Goal: Task Accomplishment & Management: Use online tool/utility

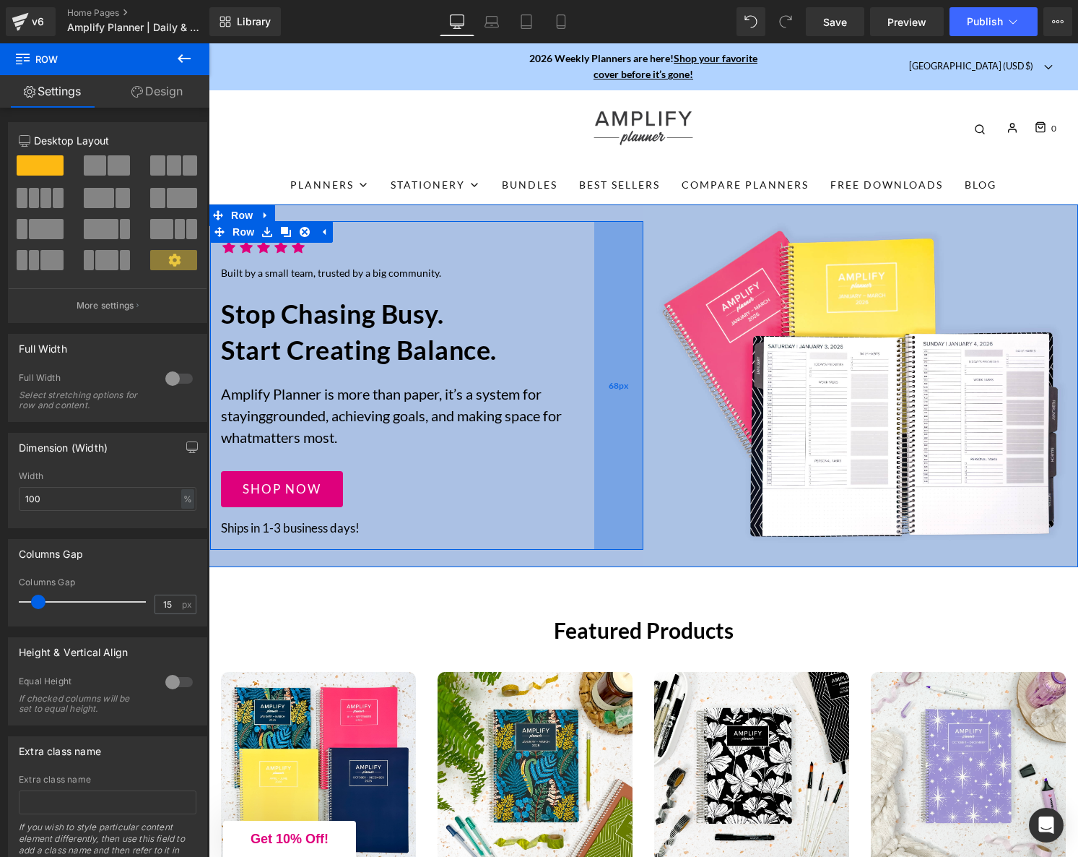
drag, startPoint x: 577, startPoint y: 355, endPoint x: 600, endPoint y: 355, distance: 23.1
click at [600, 355] on div "68px" at bounding box center [618, 385] width 49 height 329
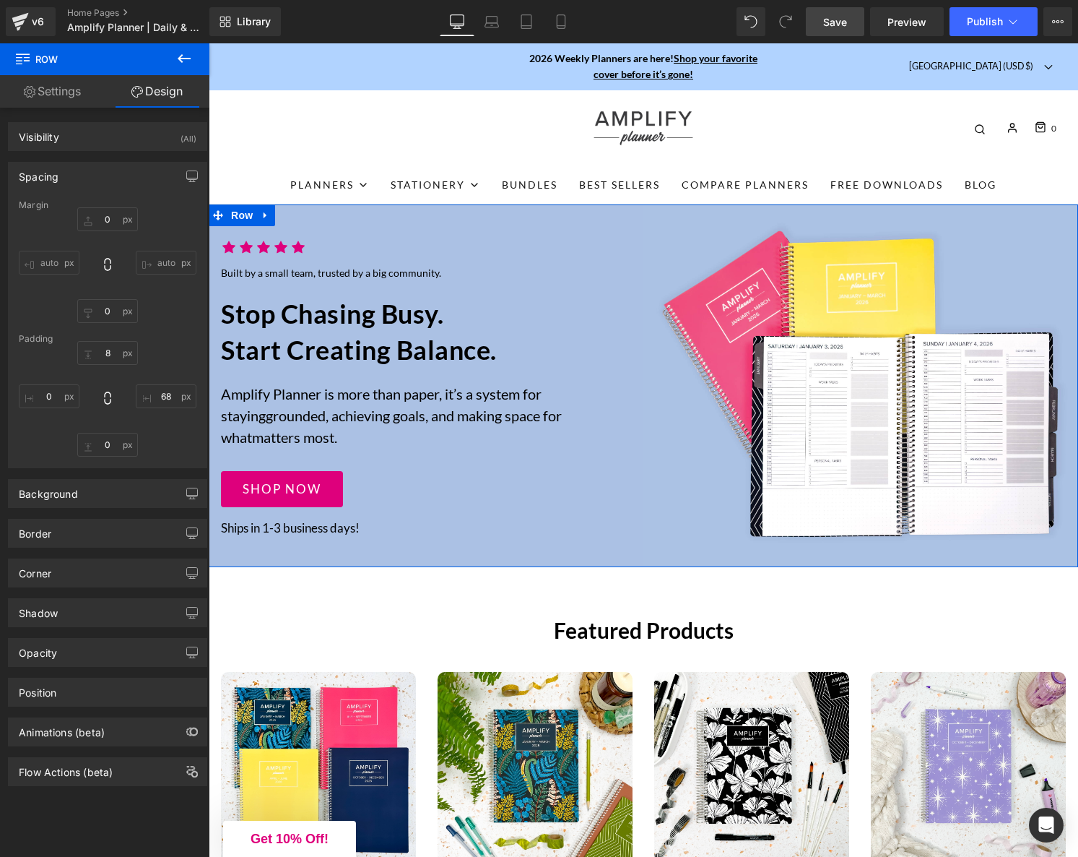
click at [839, 22] on span "Save" at bounding box center [835, 21] width 24 height 15
click at [547, 21] on icon at bounding box center [545, 21] width 14 height 14
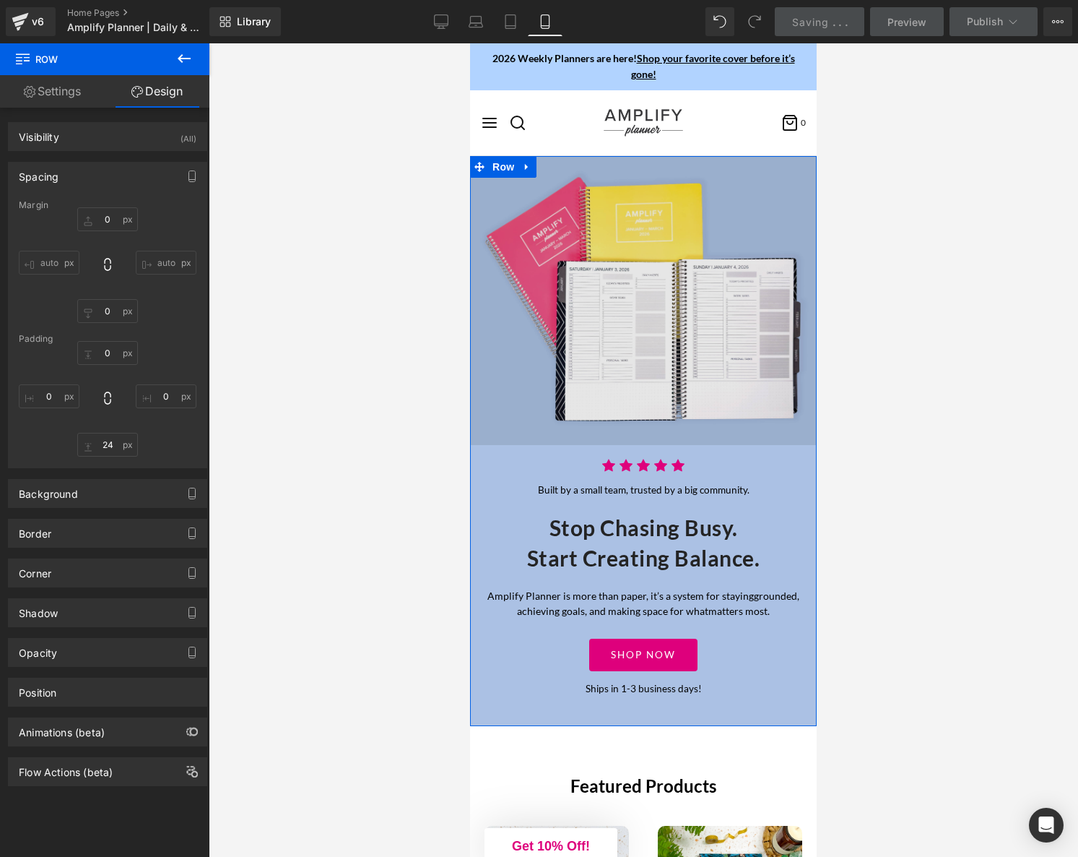
type input "0"
type input "24"
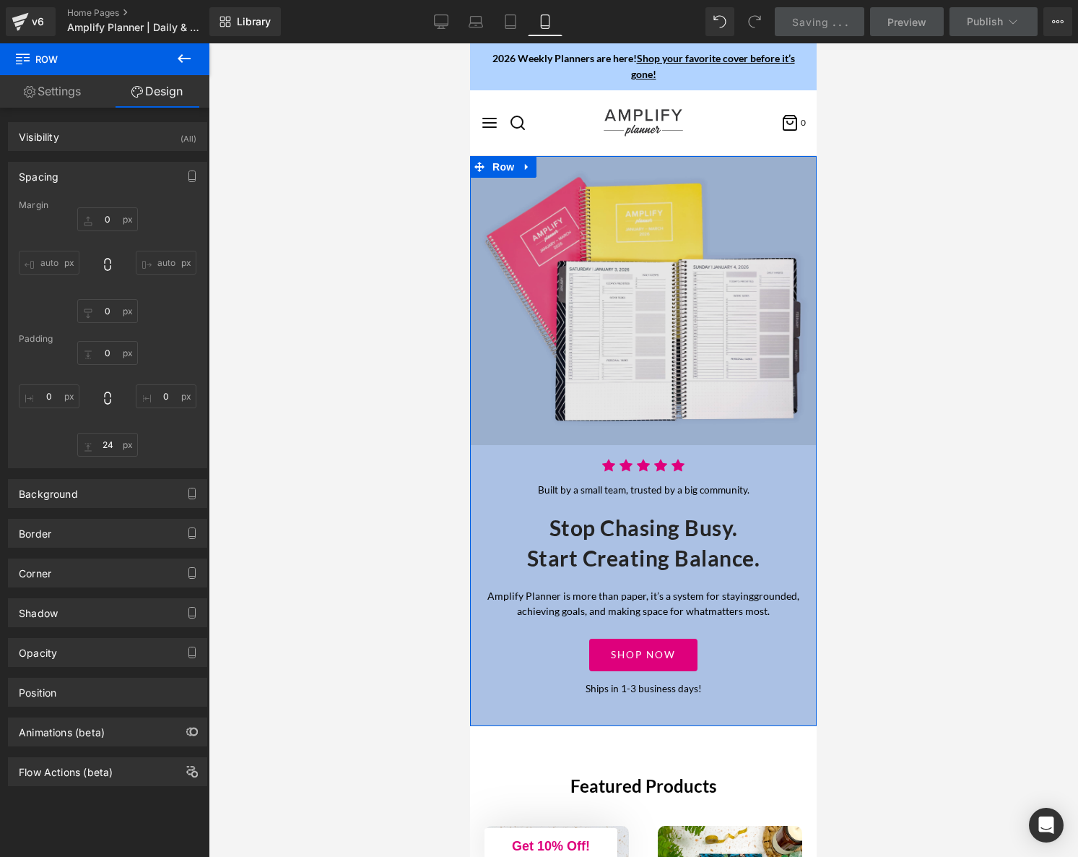
type input "0"
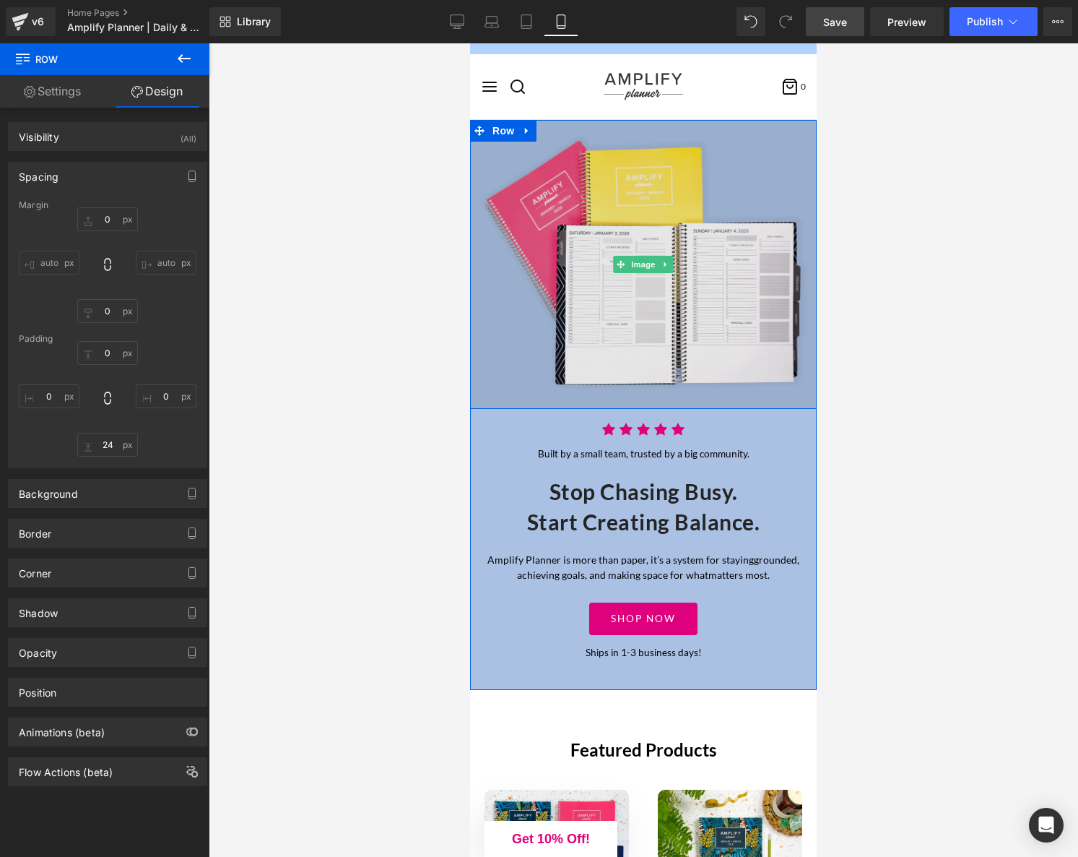
scroll to position [38, 0]
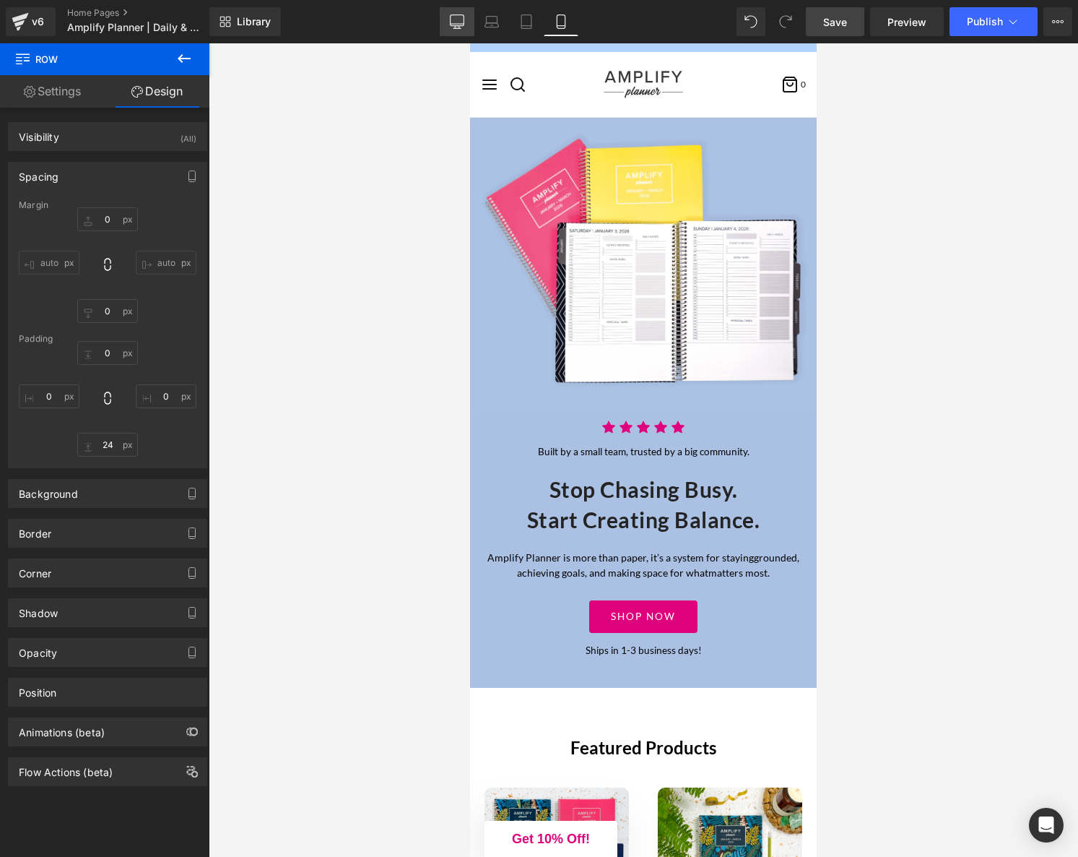
click at [450, 22] on icon at bounding box center [457, 20] width 14 height 11
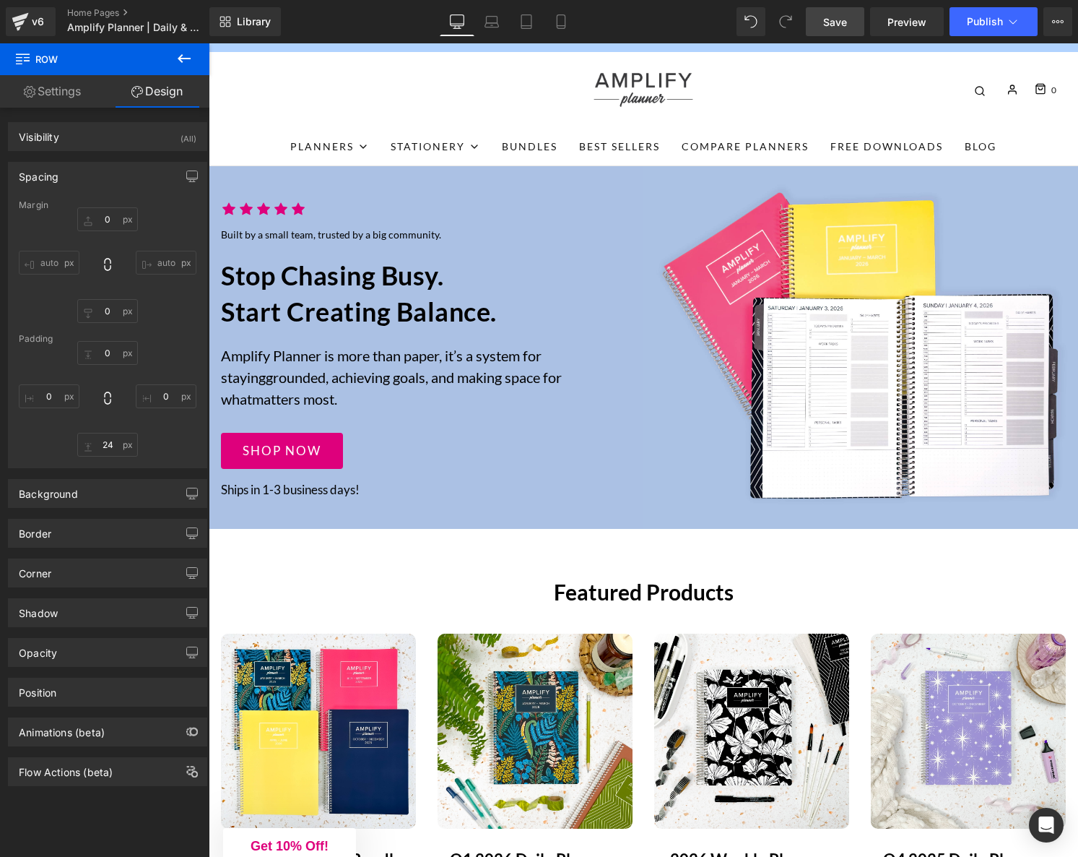
type input "0"
type input "8"
type input "68"
type input "0"
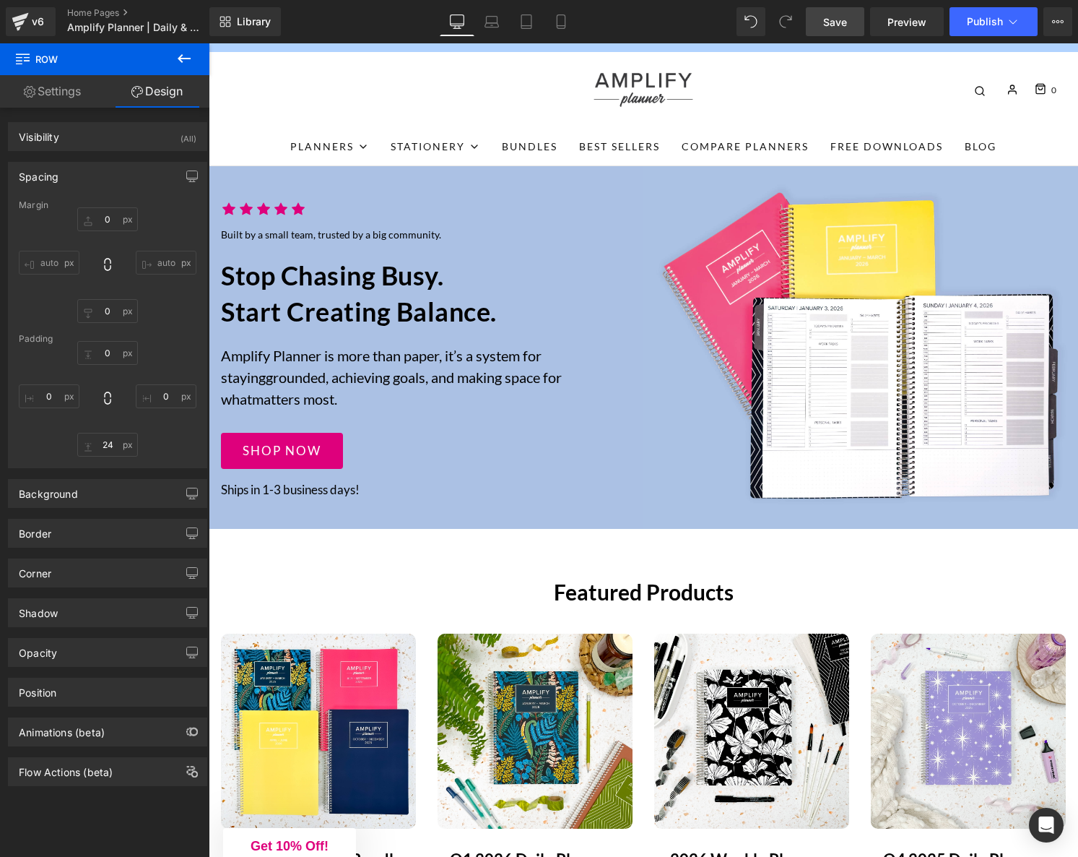
type input "0"
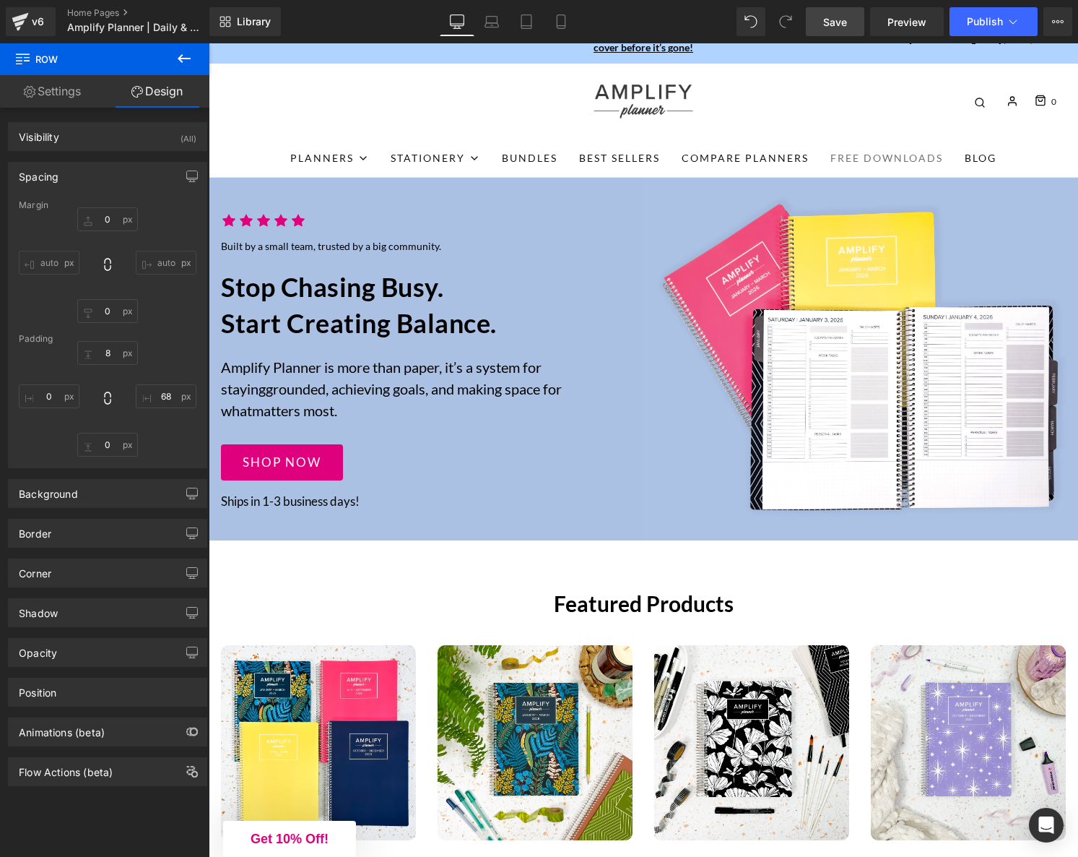
scroll to position [0, 0]
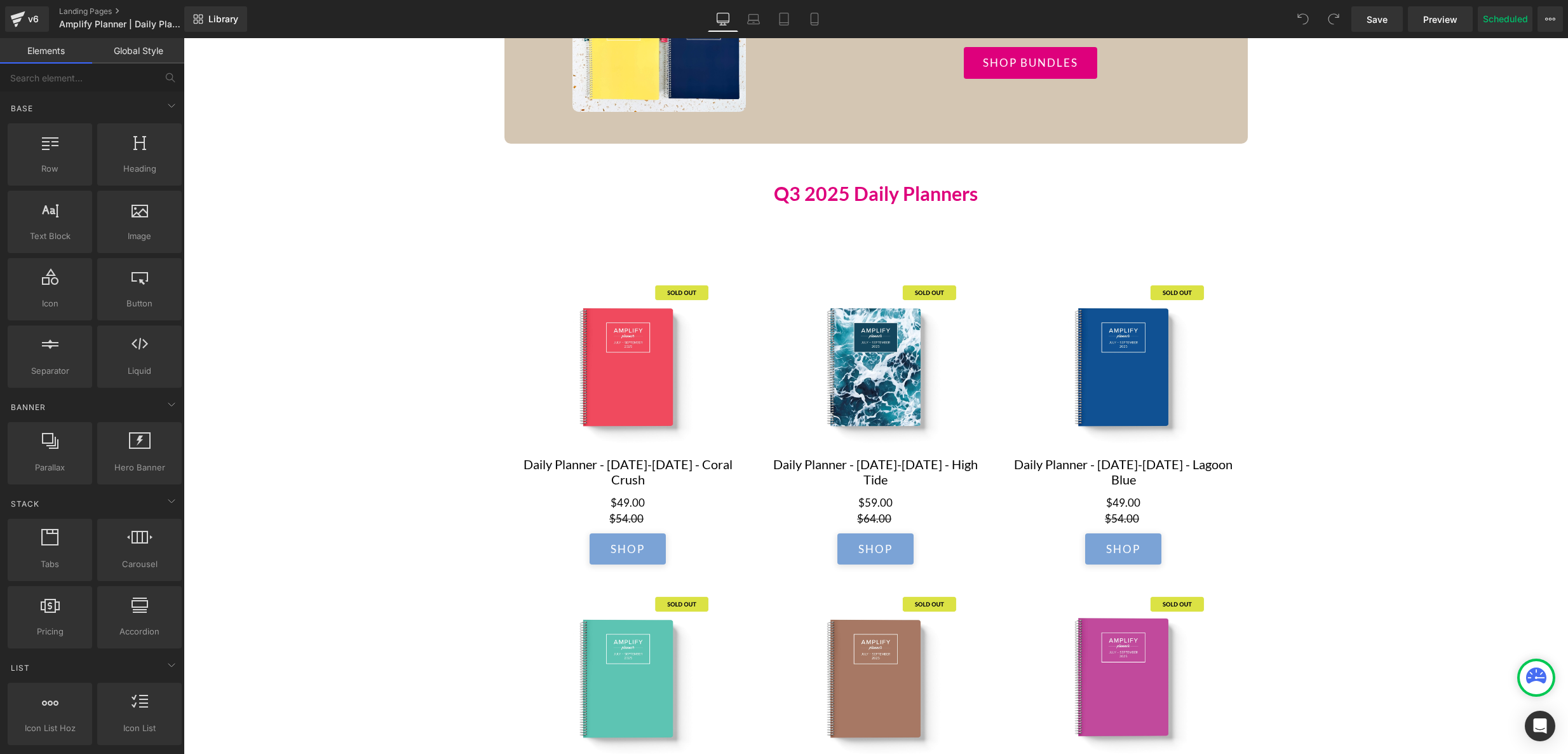
scroll to position [2397, 0]
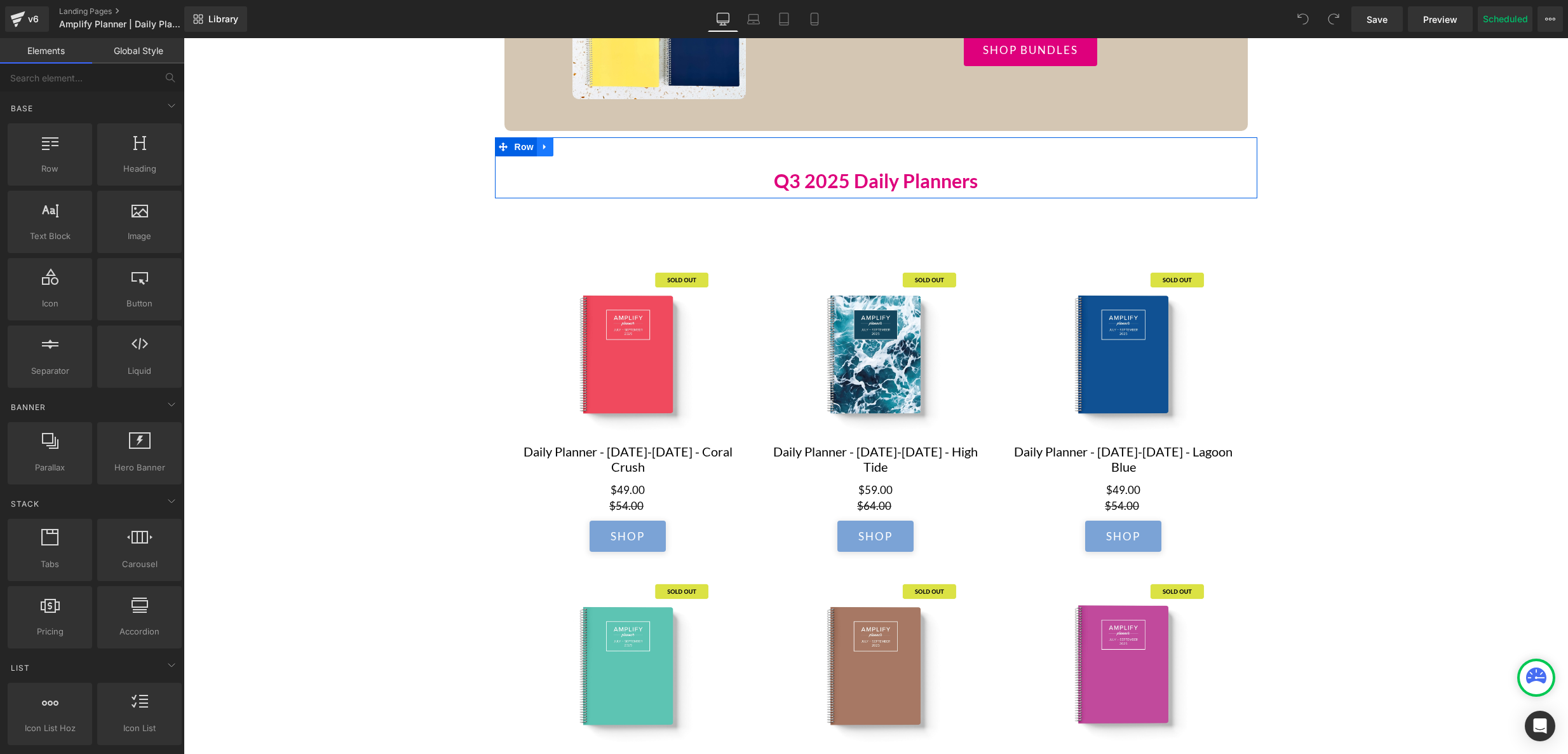
click at [546, 150] on icon at bounding box center [545, 146] width 9 height 10
click at [580, 151] on icon at bounding box center [578, 146] width 9 height 10
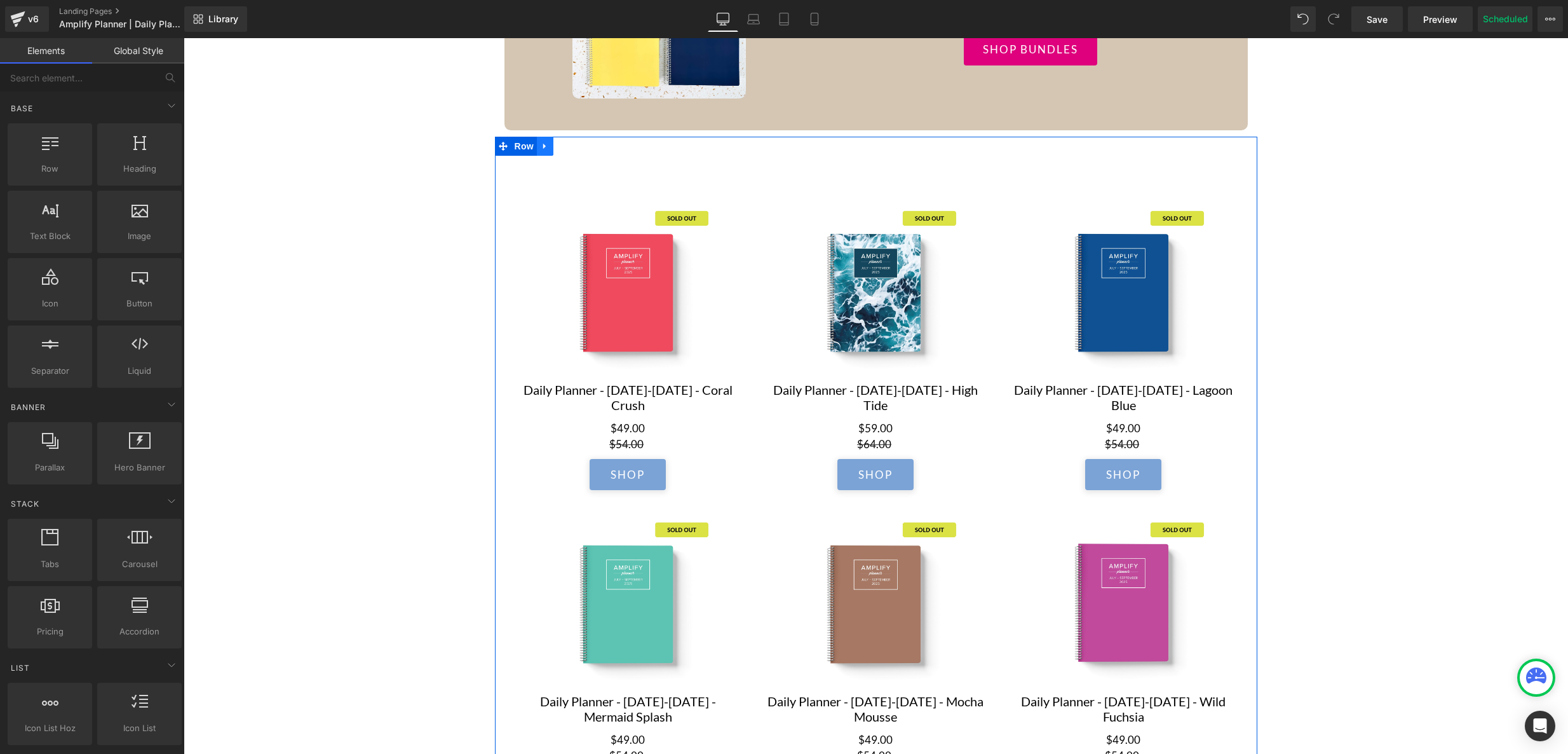
click at [545, 150] on icon at bounding box center [545, 145] width 9 height 10
click at [577, 150] on icon at bounding box center [578, 146] width 9 height 9
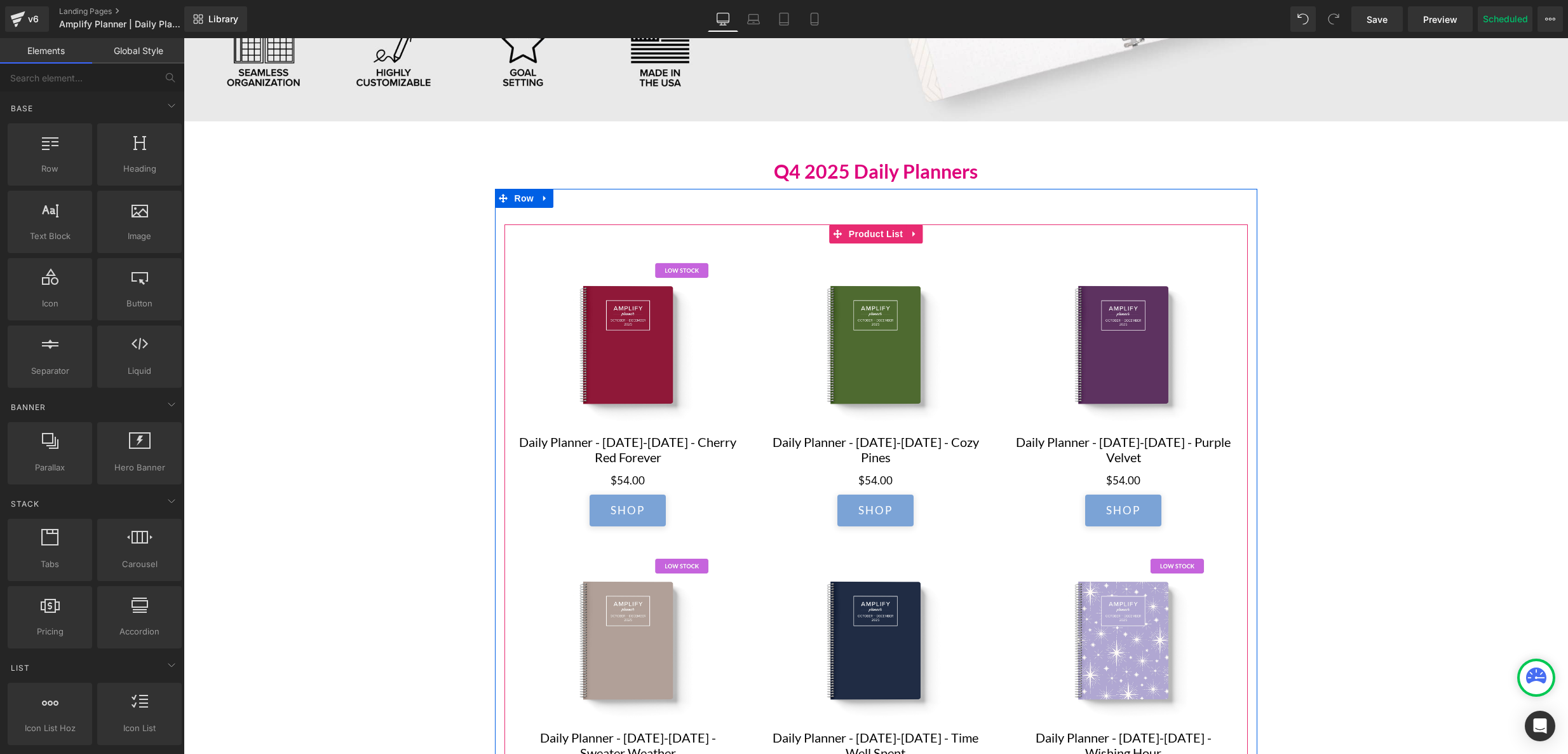
scroll to position [618, 0]
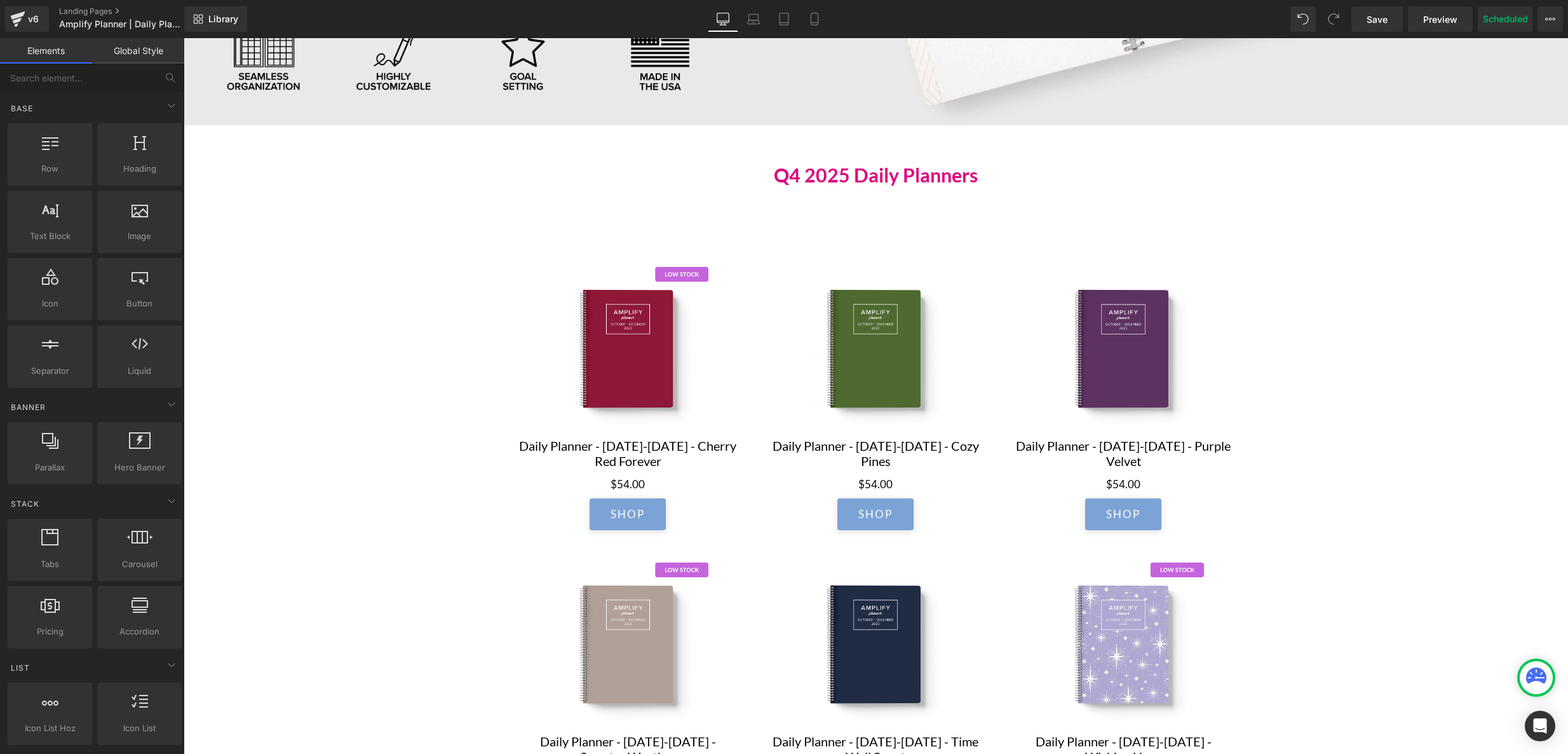
click at [762, 172] on h2 "Q4 2025 Daily Planners" at bounding box center [875, 175] width 743 height 23
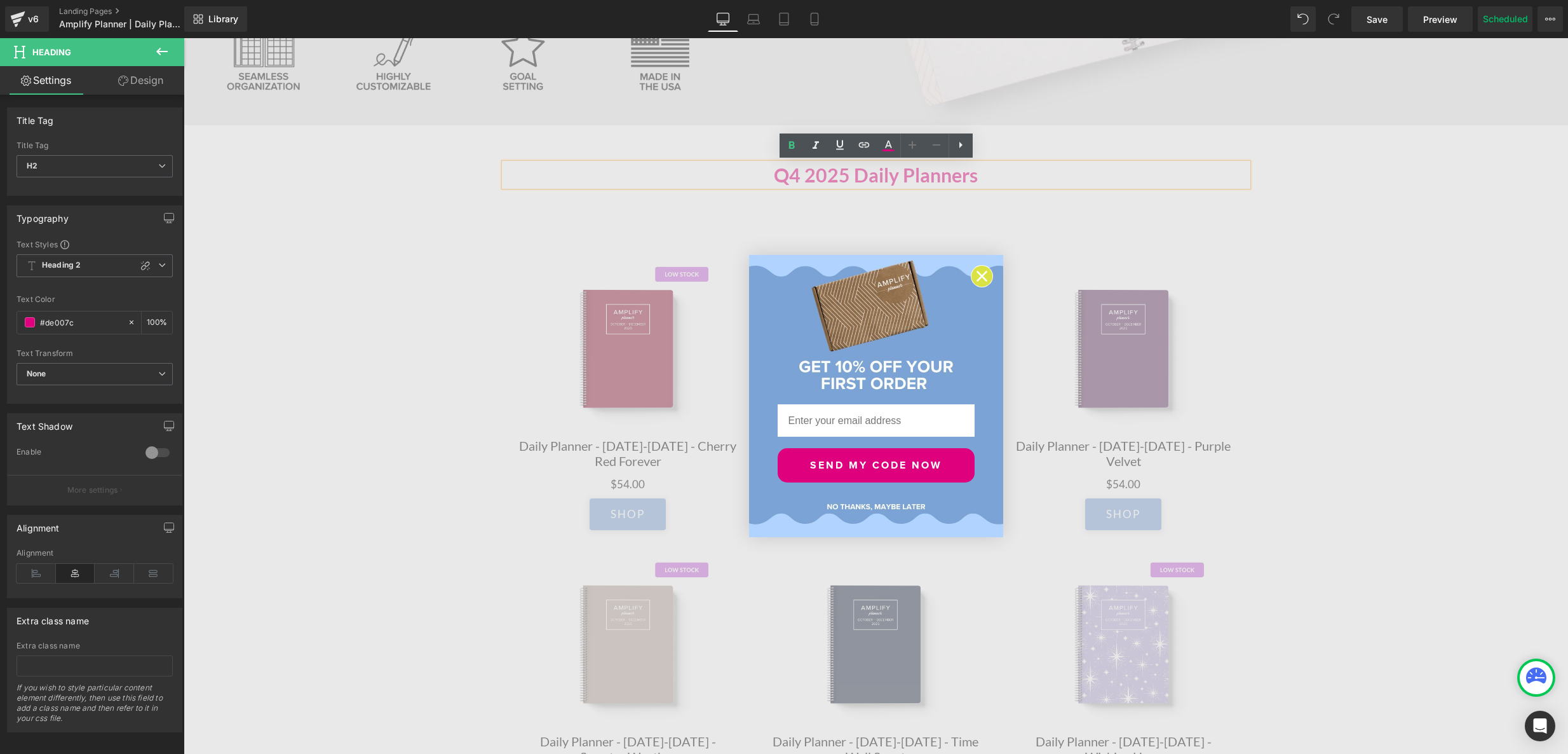
click at [979, 275] on circle "Close dialog" at bounding box center [981, 276] width 21 height 21
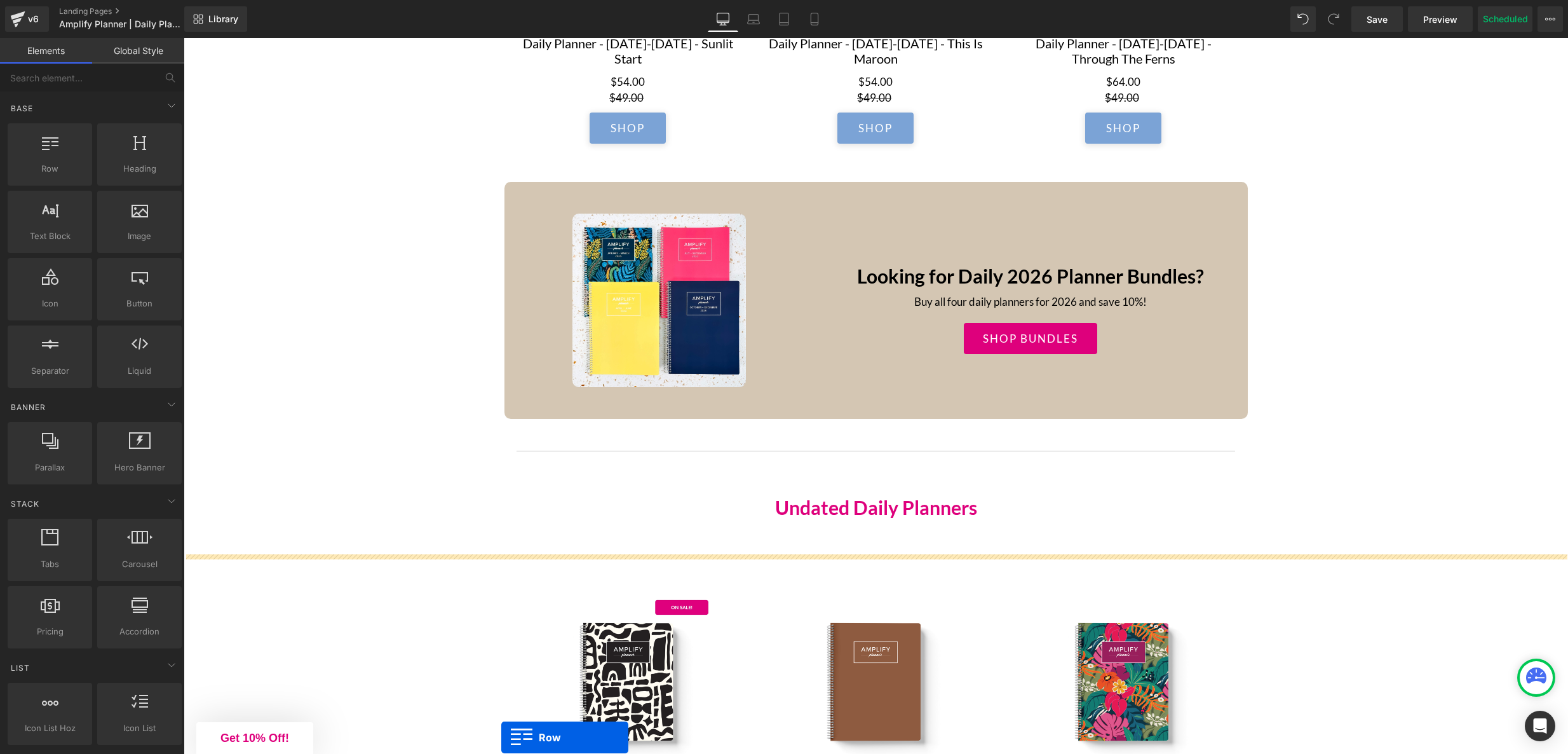
scroll to position [2193, 0]
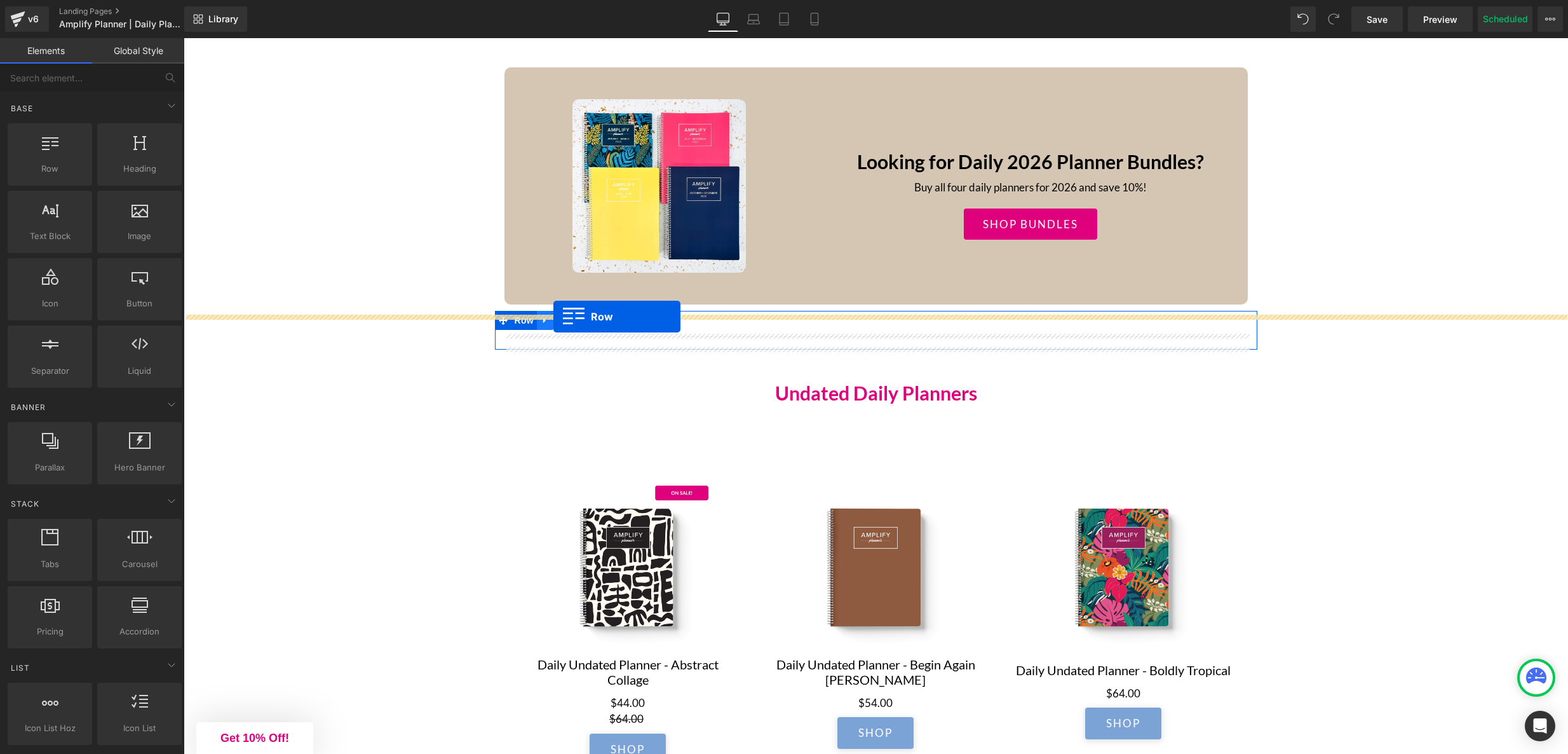
drag, startPoint x: 523, startPoint y: 142, endPoint x: 553, endPoint y: 317, distance: 177.6
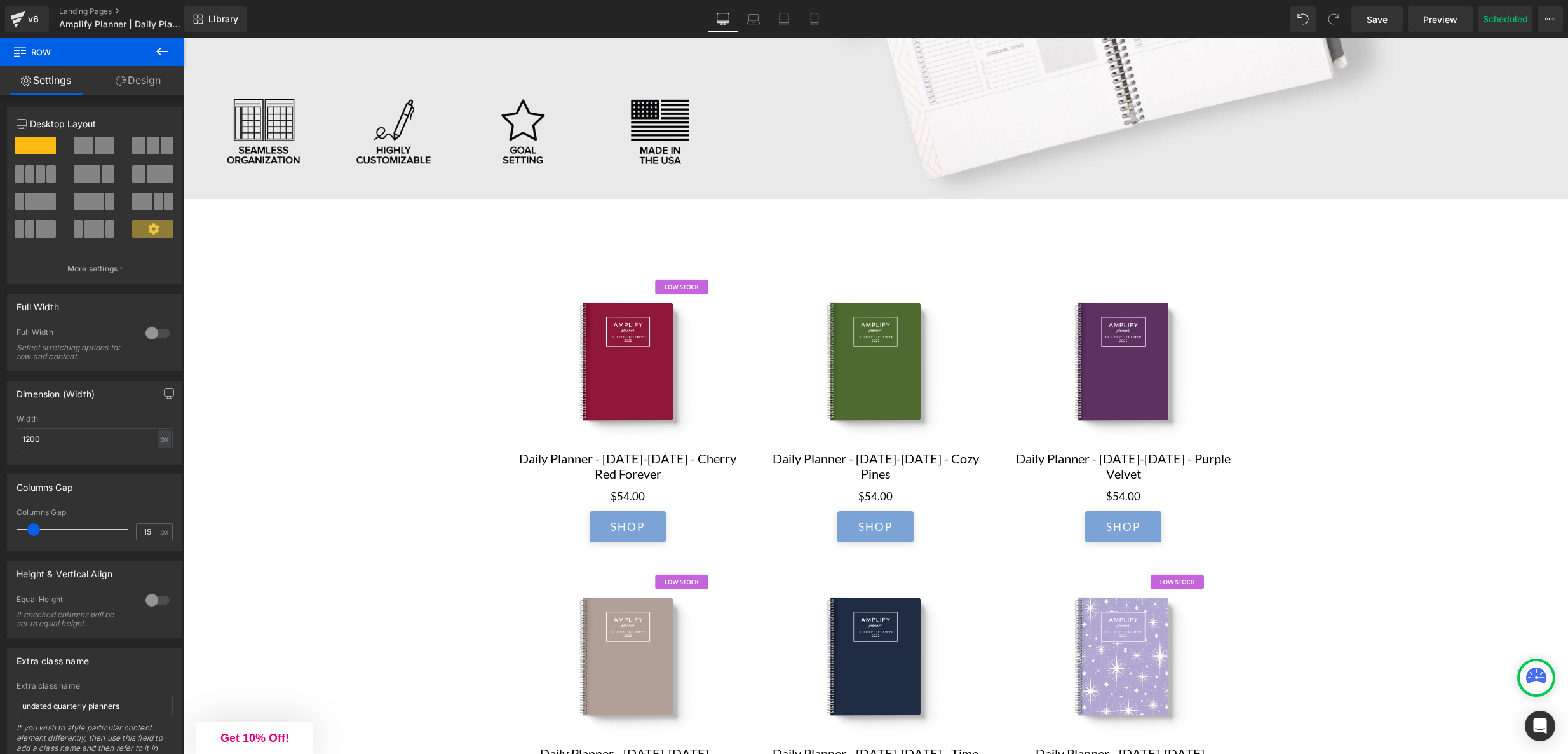
scroll to position [542, 0]
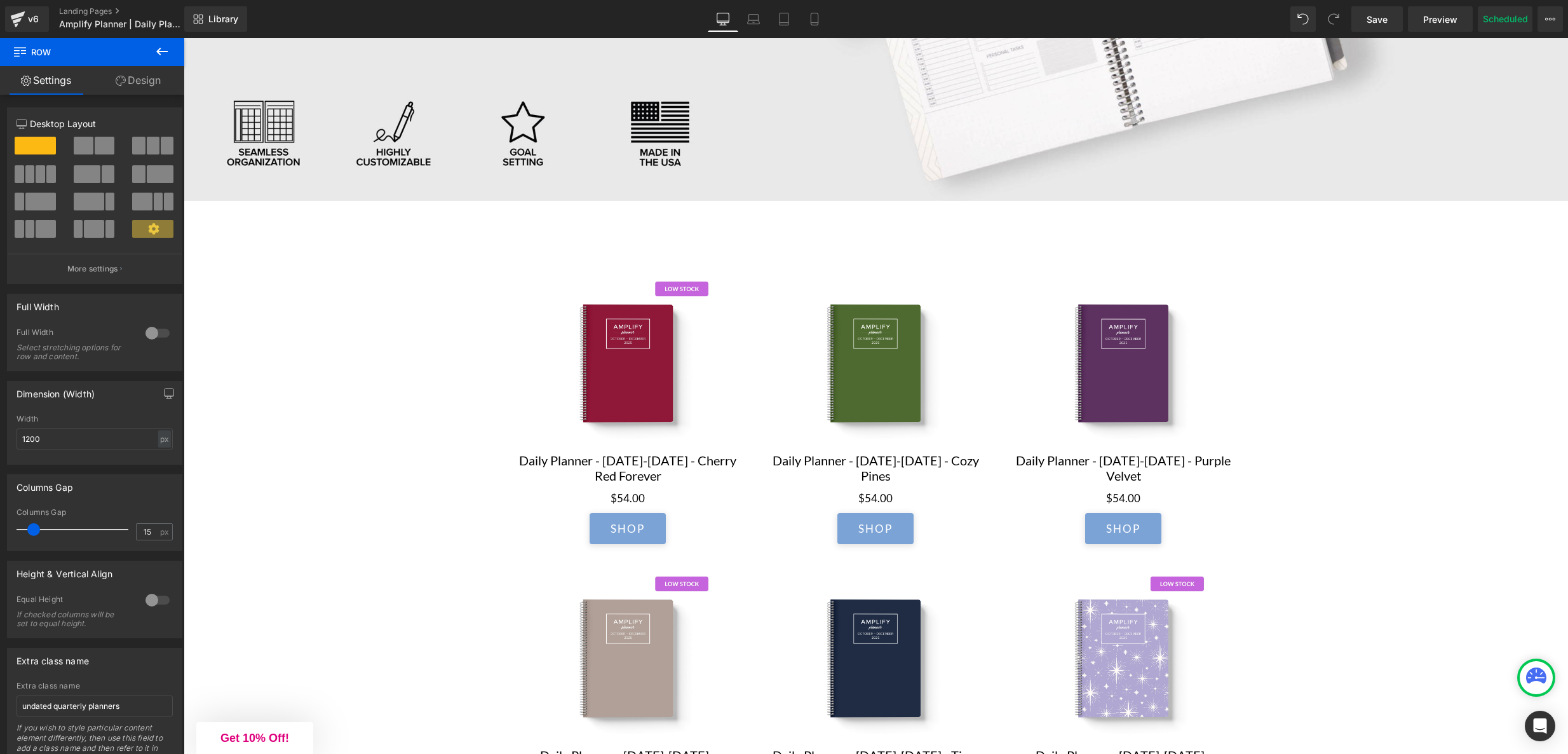
click at [598, 289] on img at bounding box center [628, 363] width 178 height 178
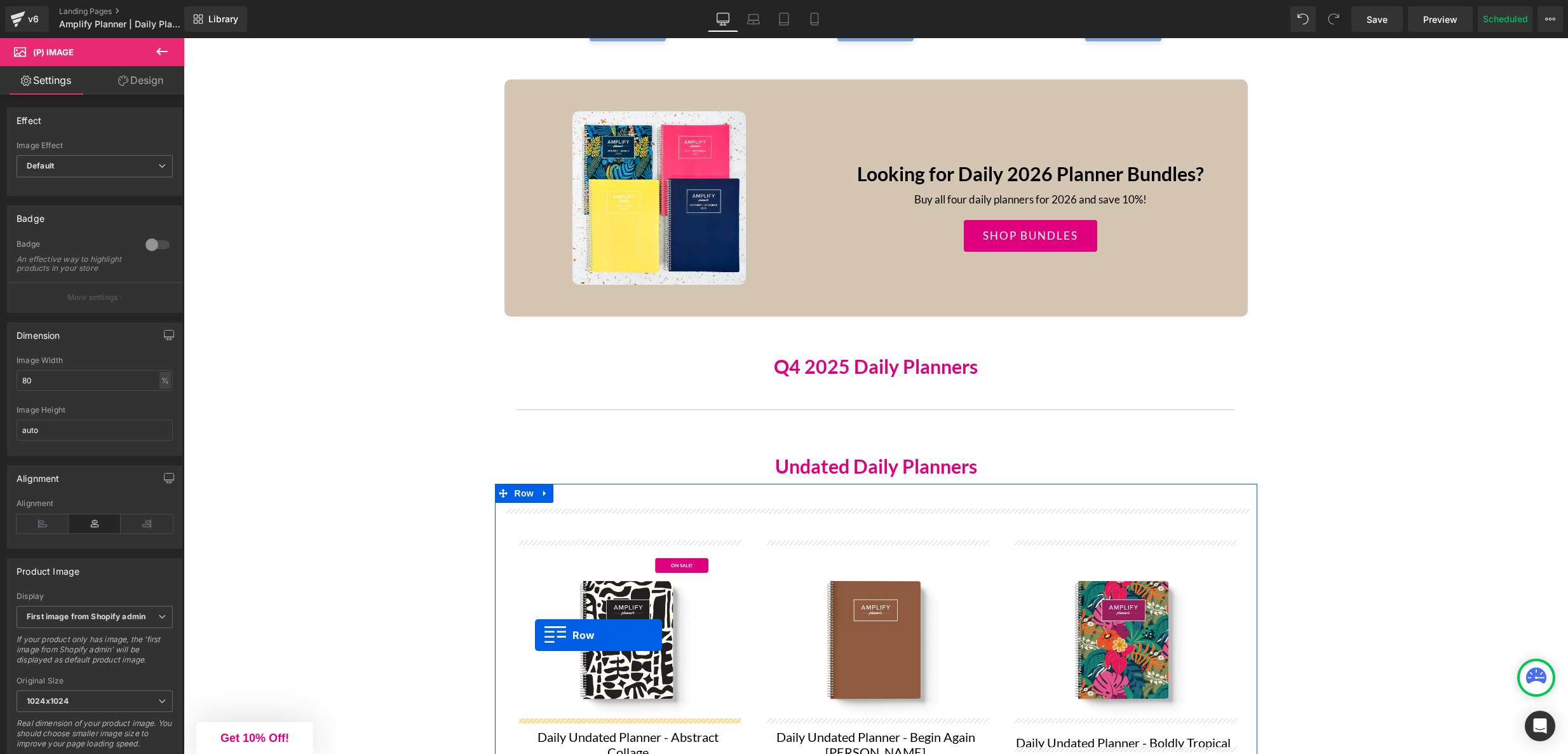
scroll to position [1518, 0]
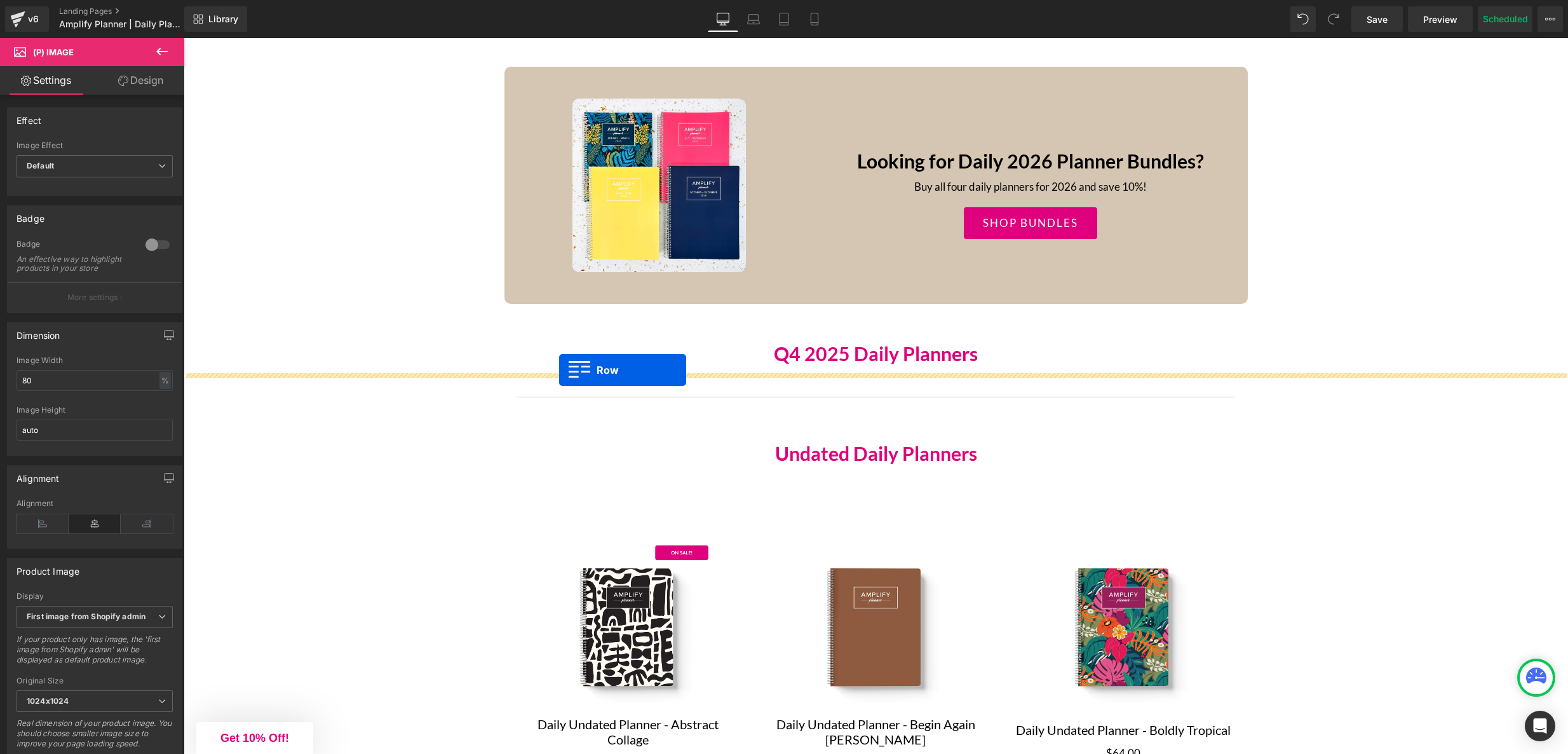
drag, startPoint x: 523, startPoint y: 212, endPoint x: 559, endPoint y: 370, distance: 162.0
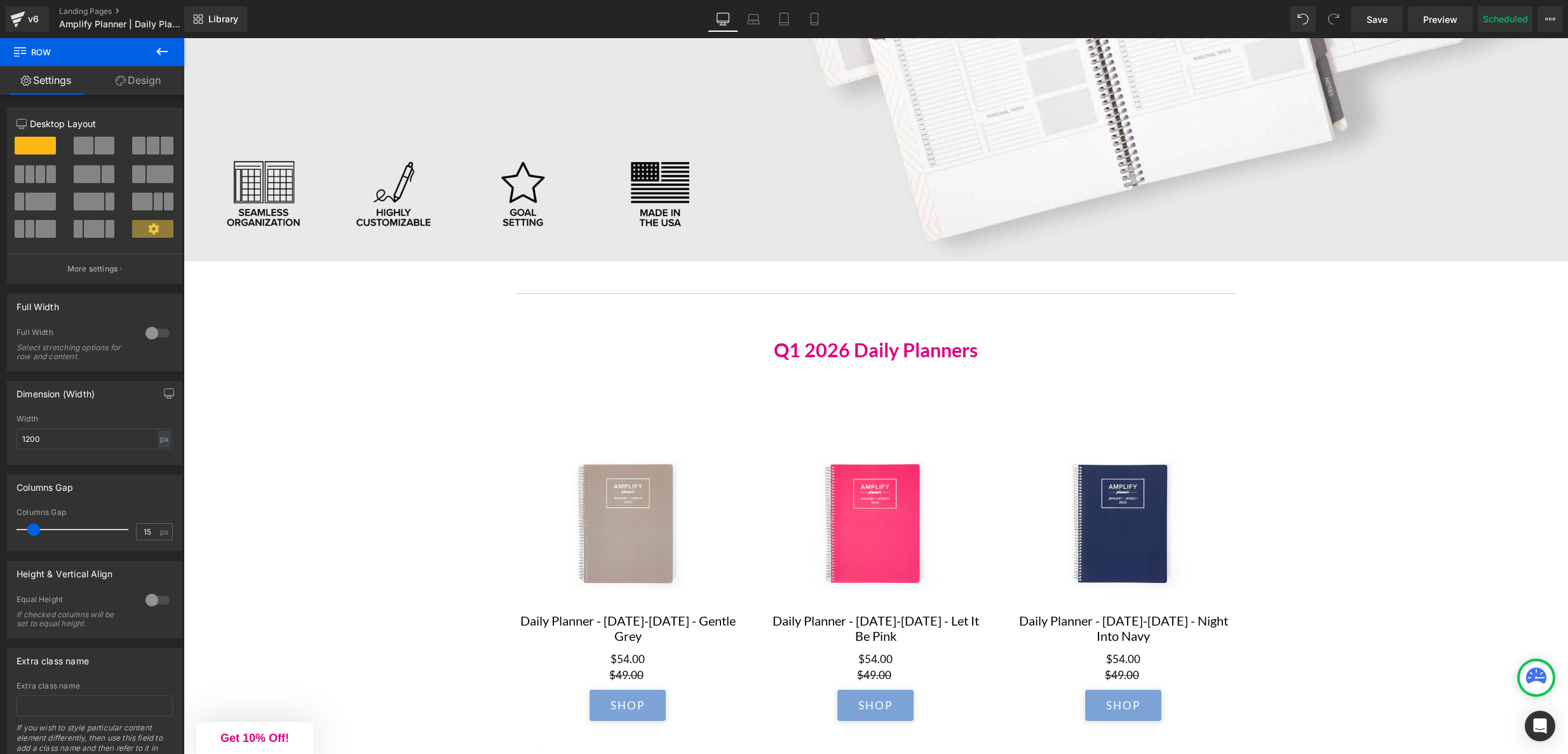
scroll to position [388, 0]
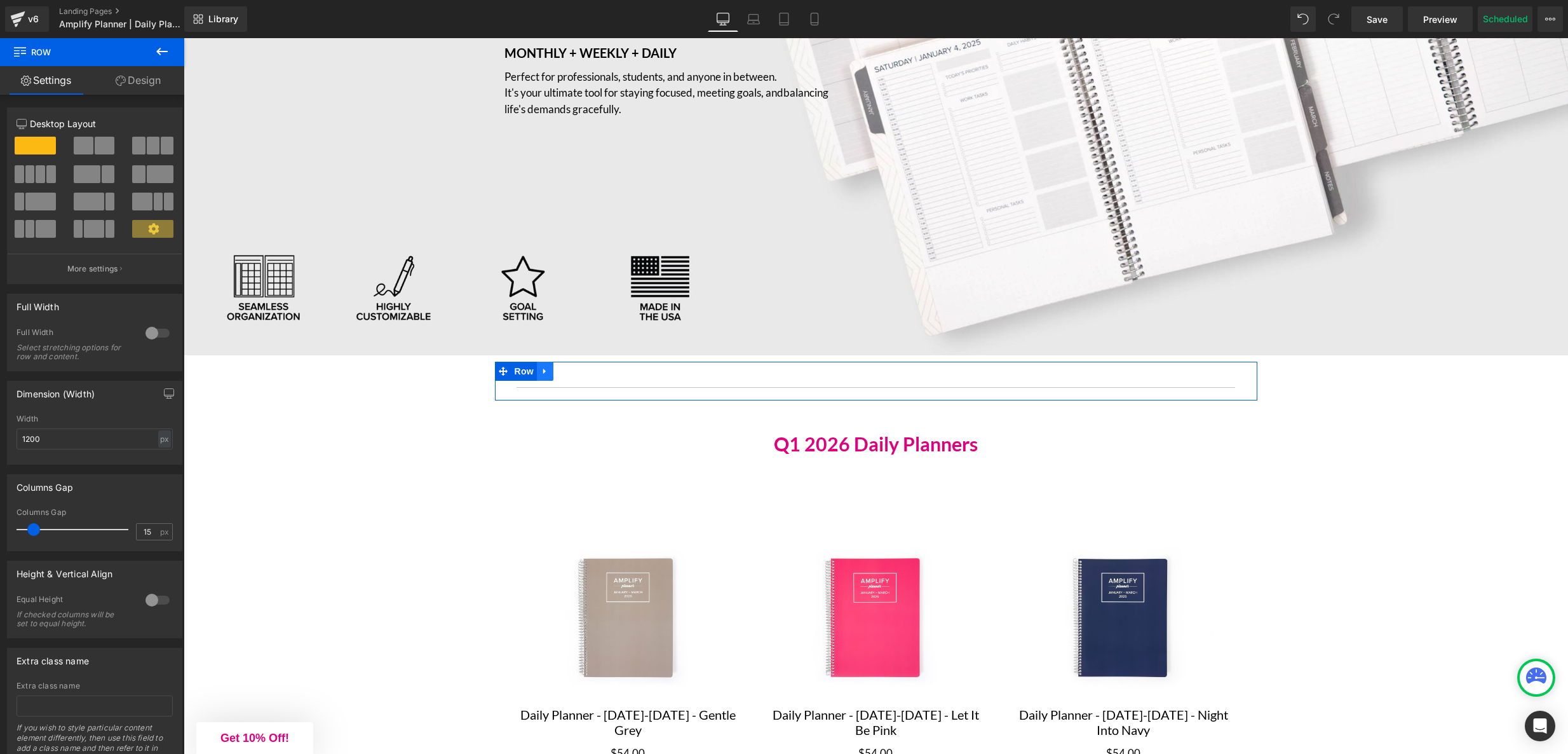
click at [544, 370] on icon at bounding box center [544, 370] width 3 height 6
click at [577, 370] on icon at bounding box center [578, 371] width 9 height 9
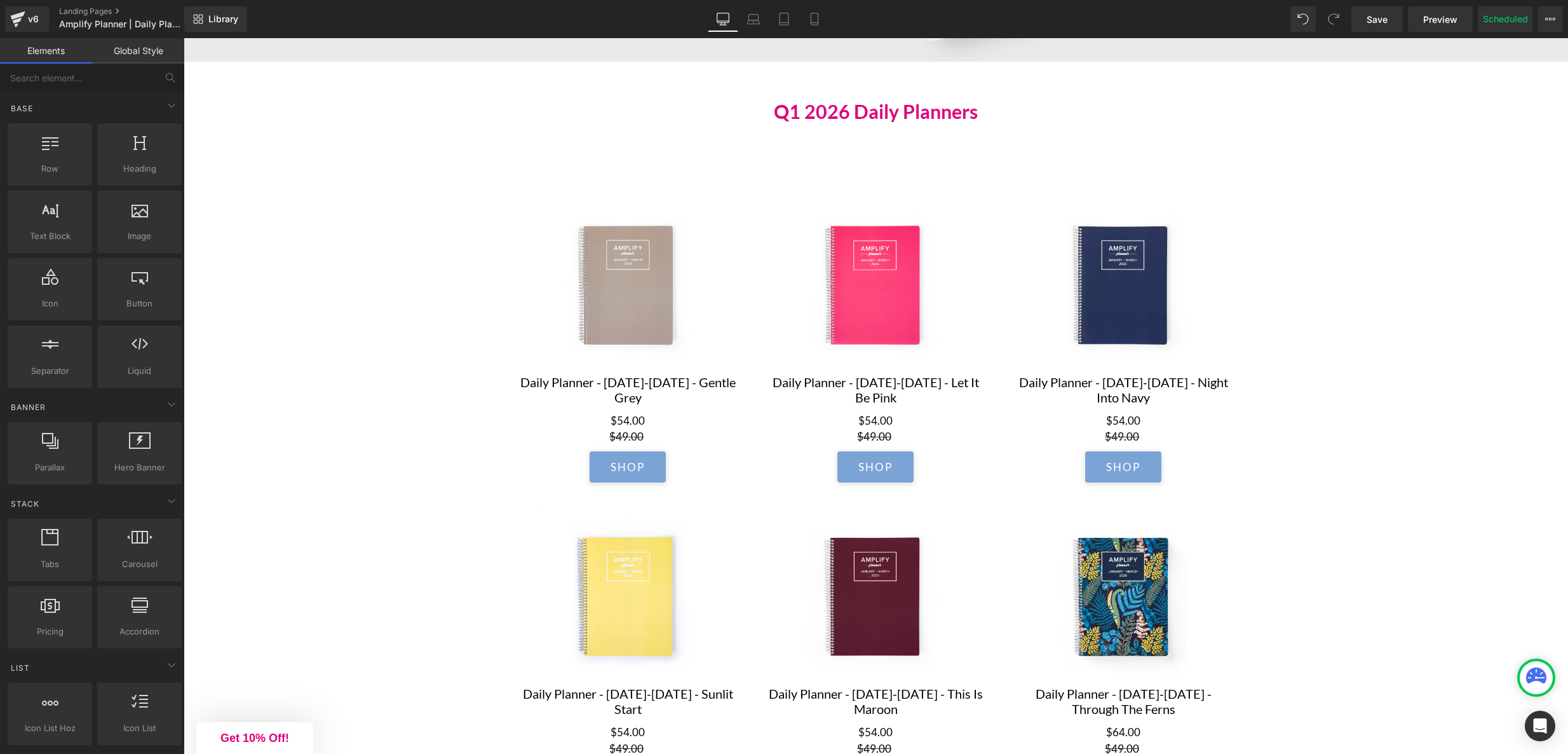
scroll to position [937, 0]
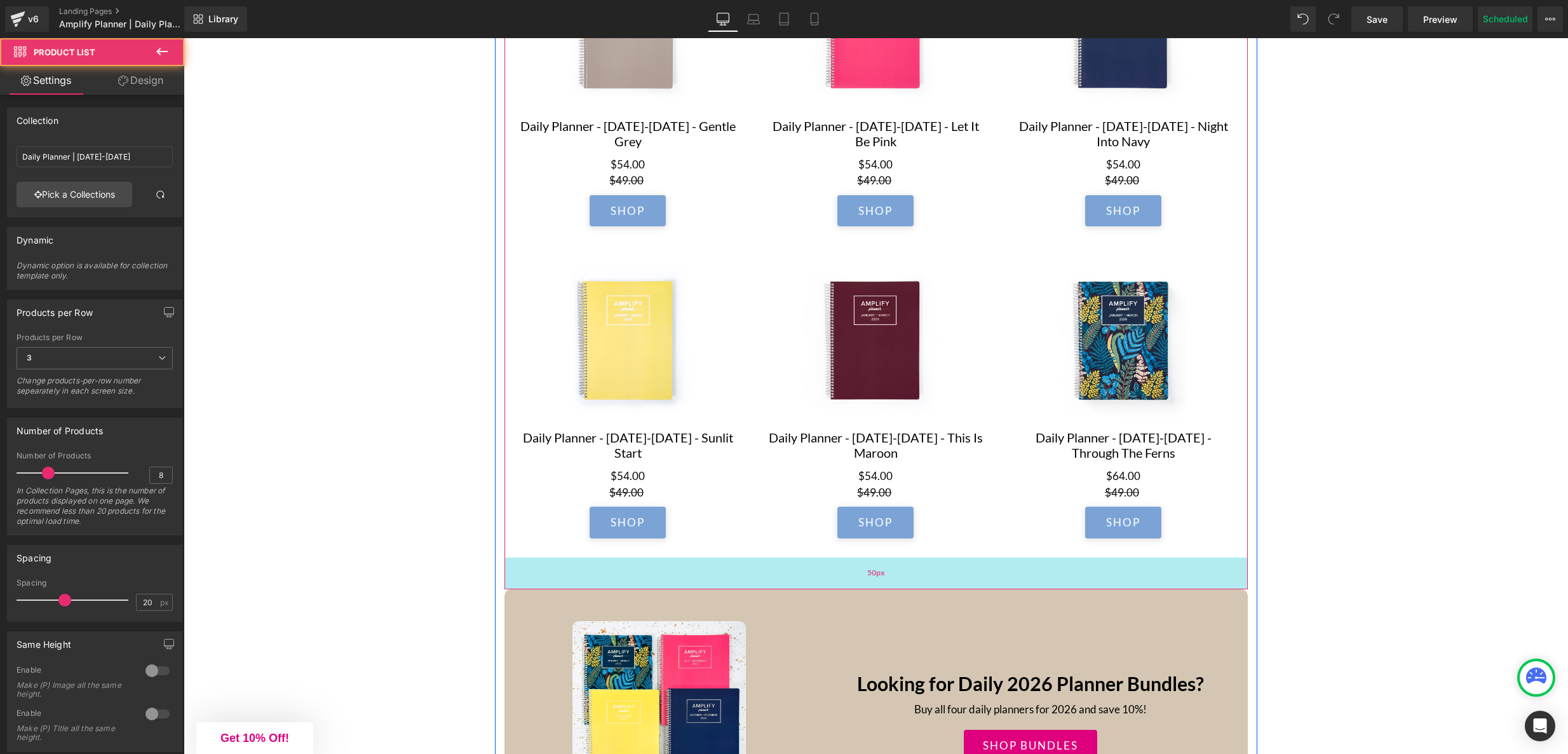
drag, startPoint x: 861, startPoint y: 567, endPoint x: 862, endPoint y: 580, distance: 13.0
click at [862, 580] on div "50px" at bounding box center [875, 573] width 743 height 32
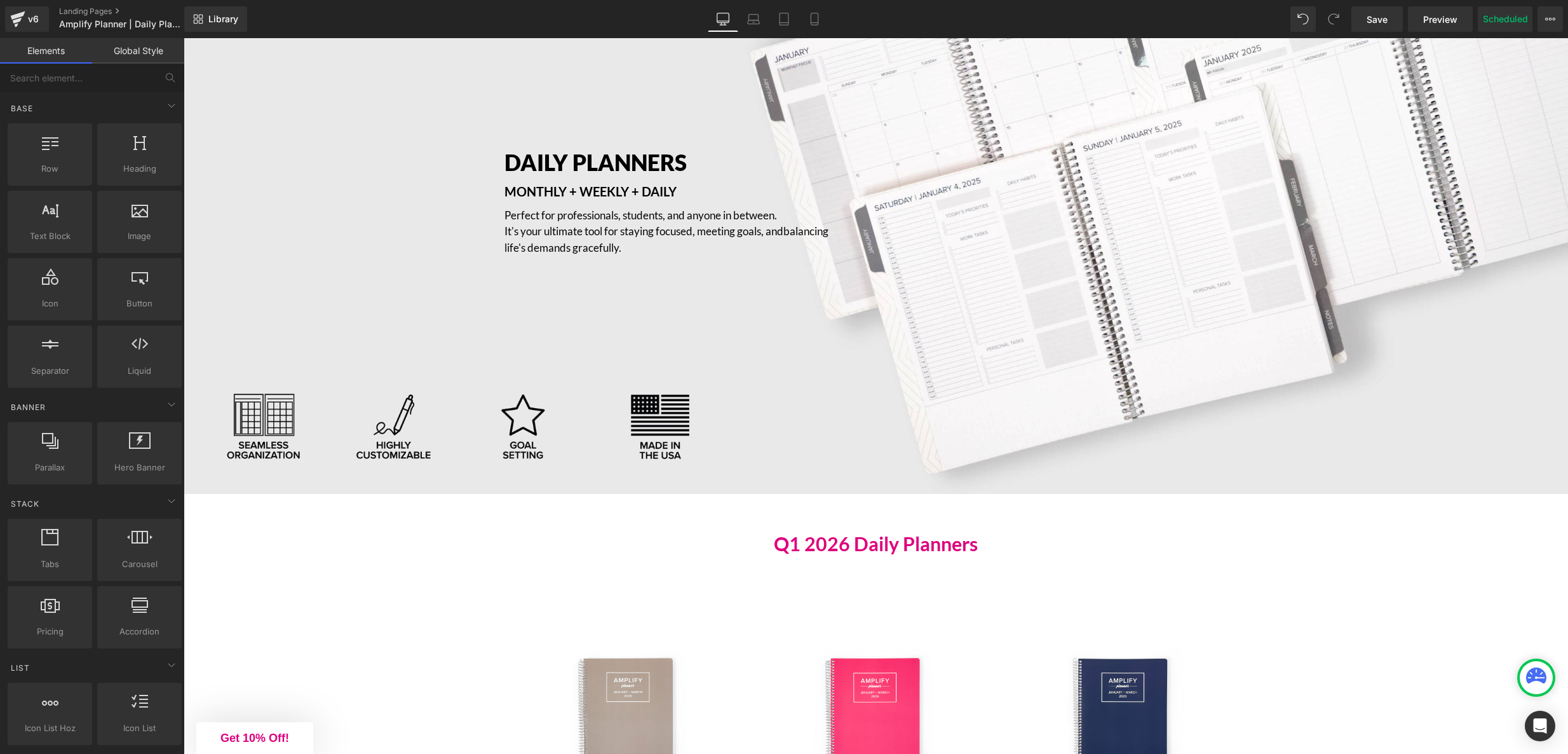
scroll to position [0, 0]
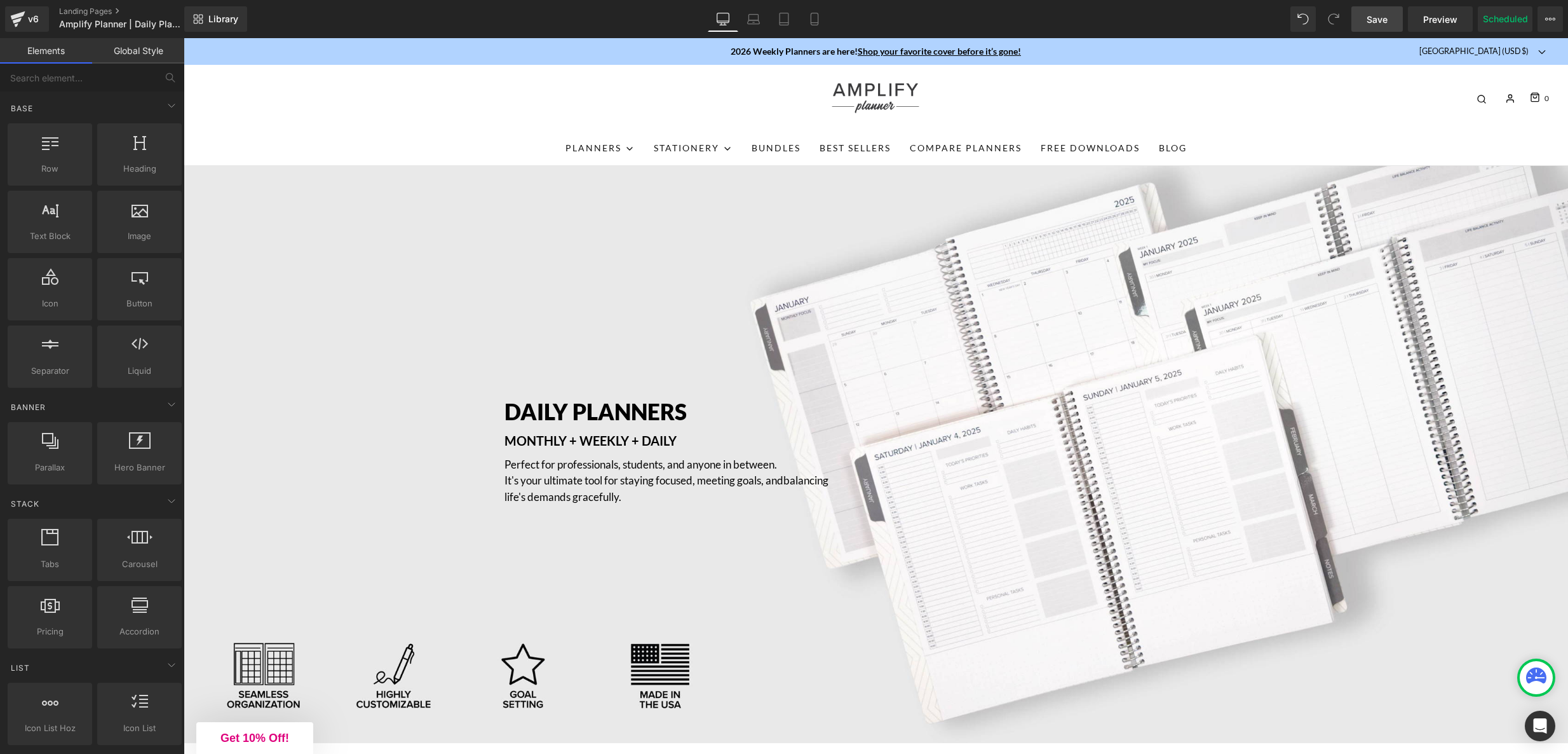
click at [1387, 22] on span "Save" at bounding box center [1377, 18] width 21 height 13
click at [34, 18] on div "v6" at bounding box center [33, 18] width 16 height 17
